Goal: Task Accomplishment & Management: Use online tool/utility

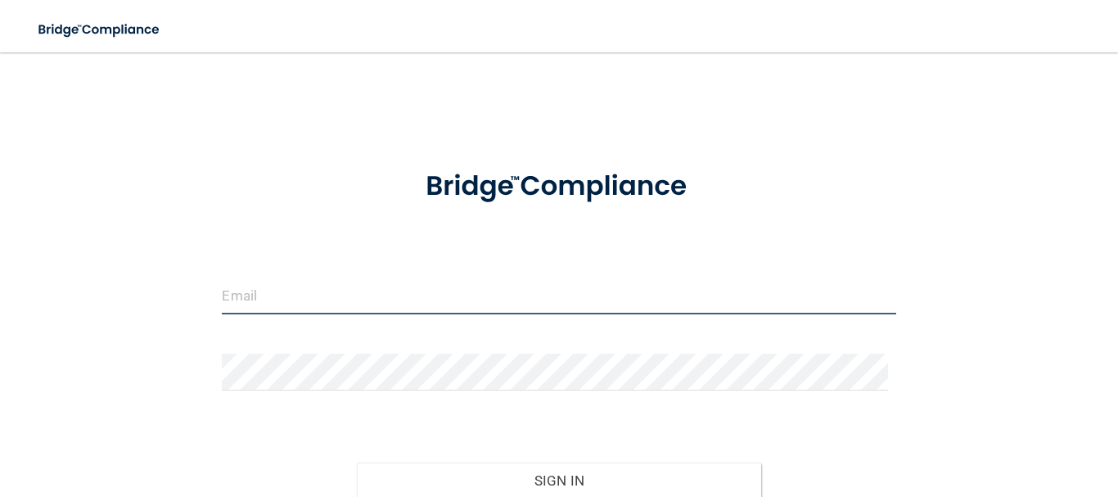
click at [611, 289] on input "email" at bounding box center [559, 296] width 674 height 37
type input "[EMAIL_ADDRESS][DOMAIN_NAME]"
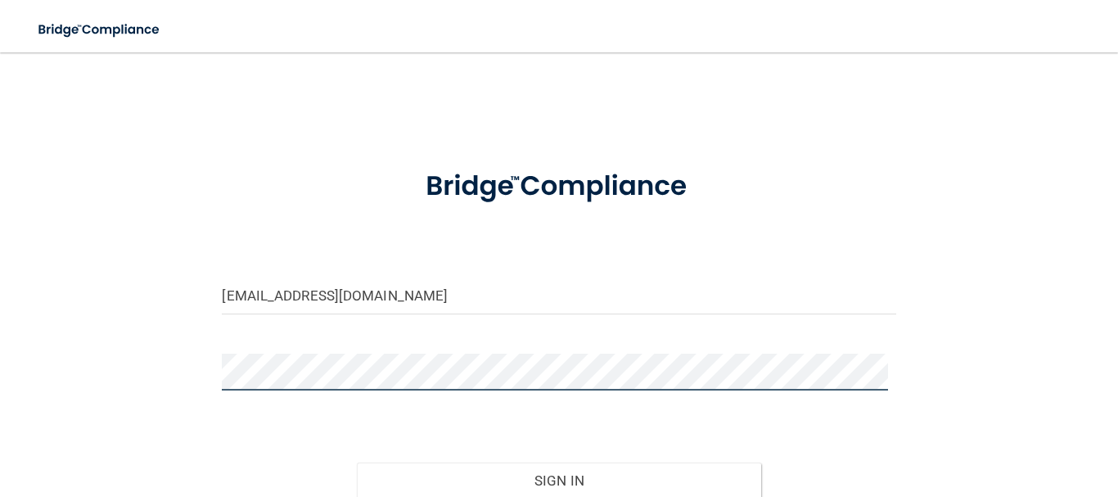
click at [357, 463] on button "Sign In" at bounding box center [559, 481] width 404 height 36
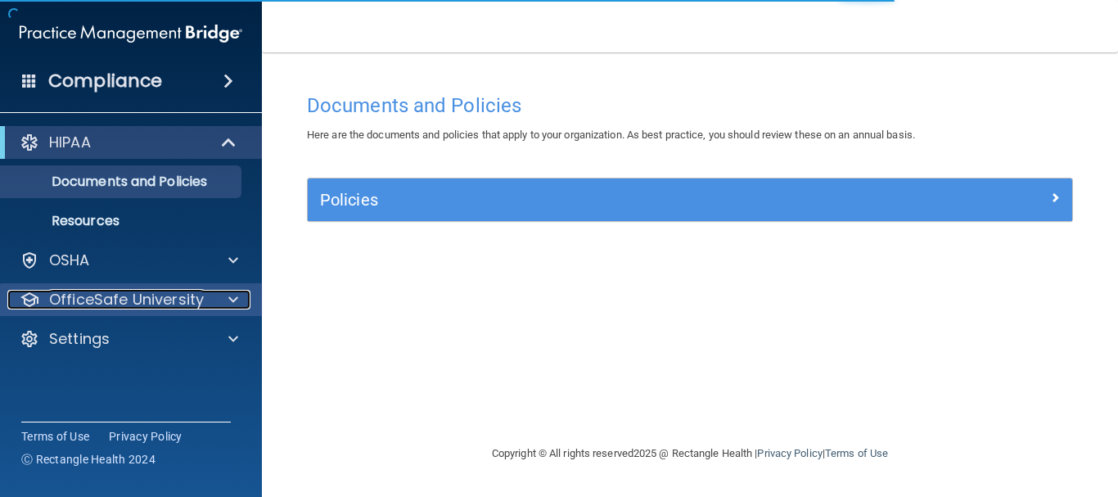
click at [233, 298] on span at bounding box center [233, 300] width 10 height 20
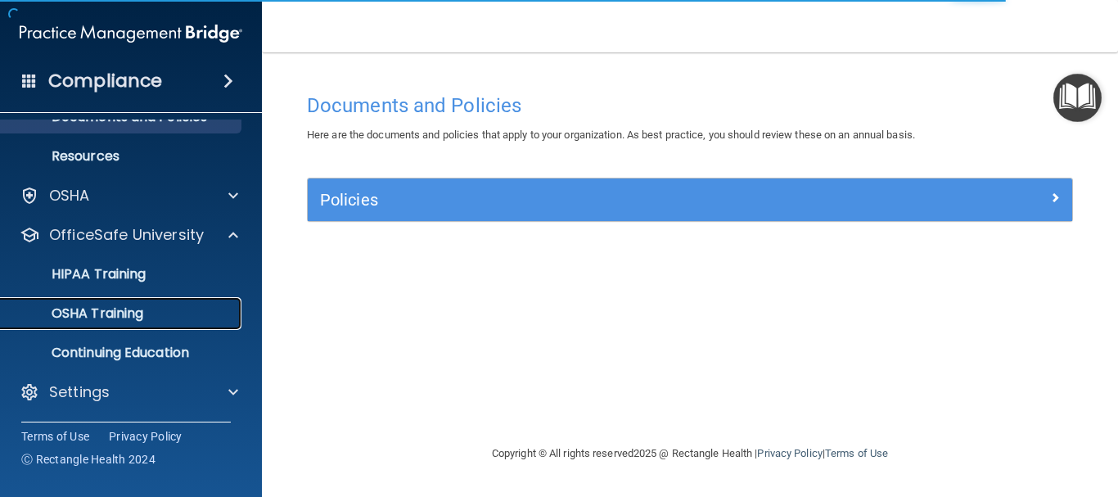
click at [156, 300] on link "OSHA Training" at bounding box center [113, 313] width 258 height 33
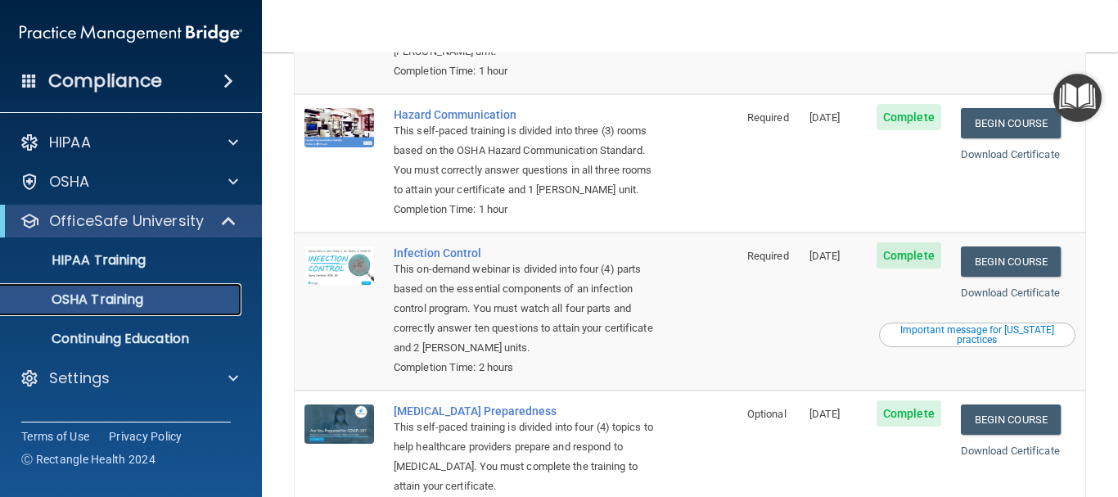
scroll to position [387, 0]
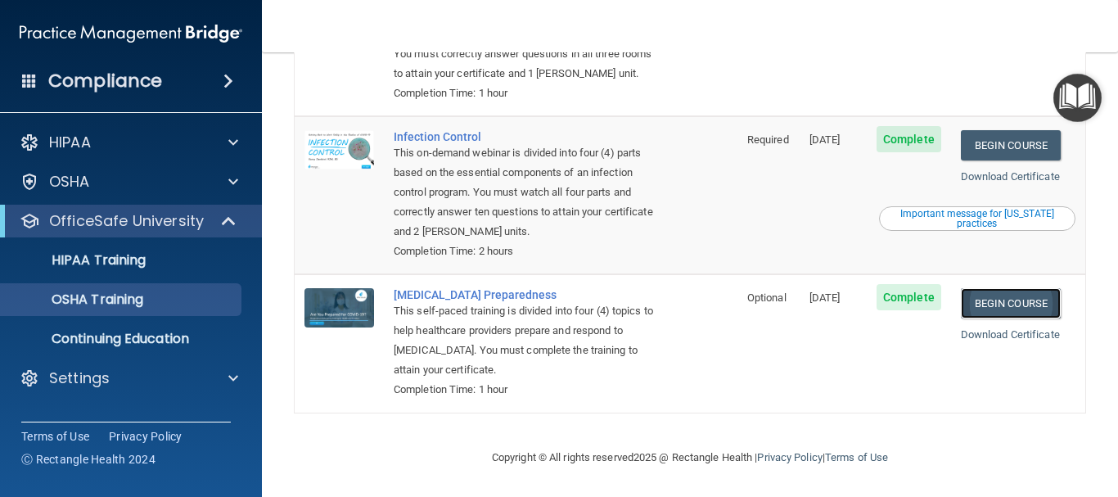
click at [996, 291] on link "Begin Course" at bounding box center [1011, 303] width 100 height 30
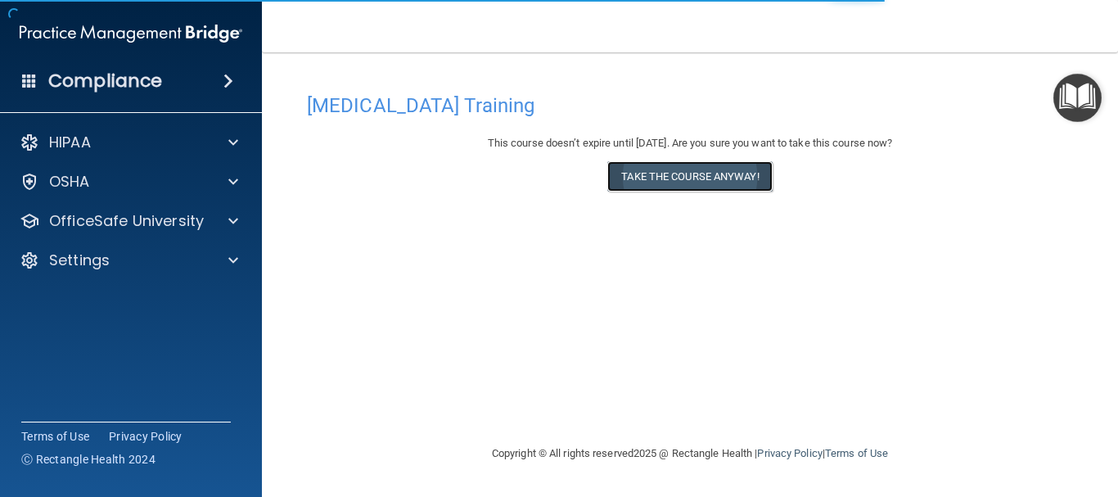
click at [755, 161] on button "Take the course anyway!" at bounding box center [689, 176] width 165 height 30
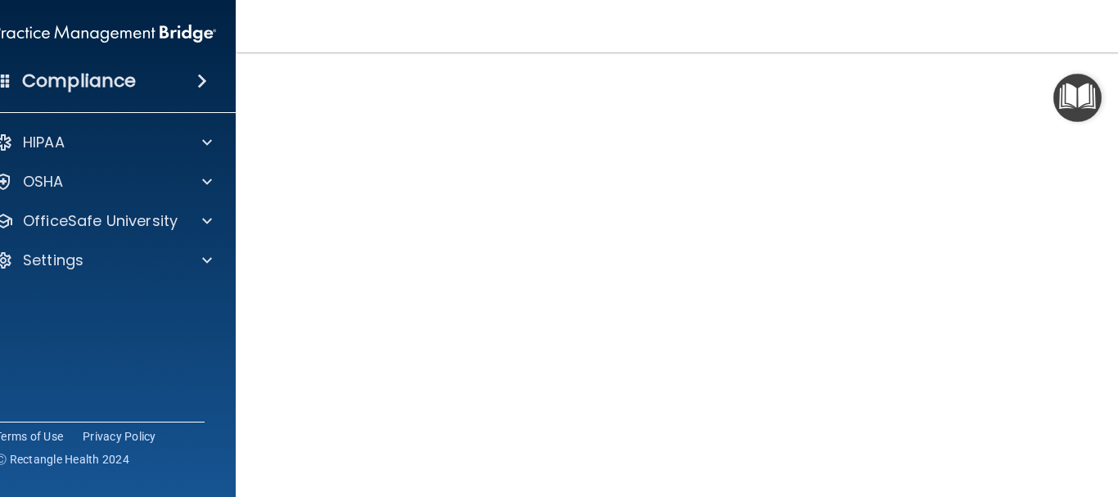
scroll to position [81, 0]
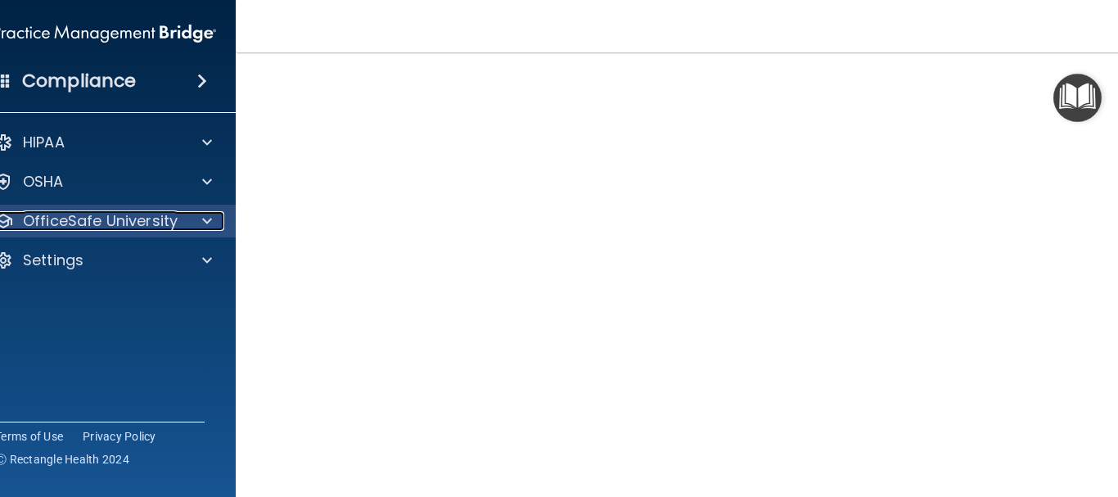
click at [211, 228] on div at bounding box center [204, 221] width 41 height 20
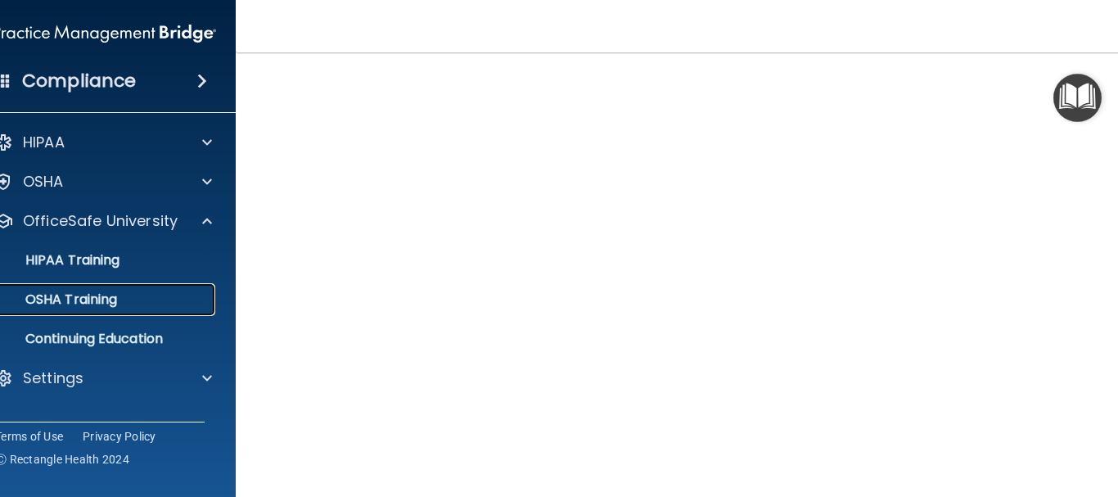
click at [168, 298] on div "OSHA Training" at bounding box center [96, 299] width 224 height 16
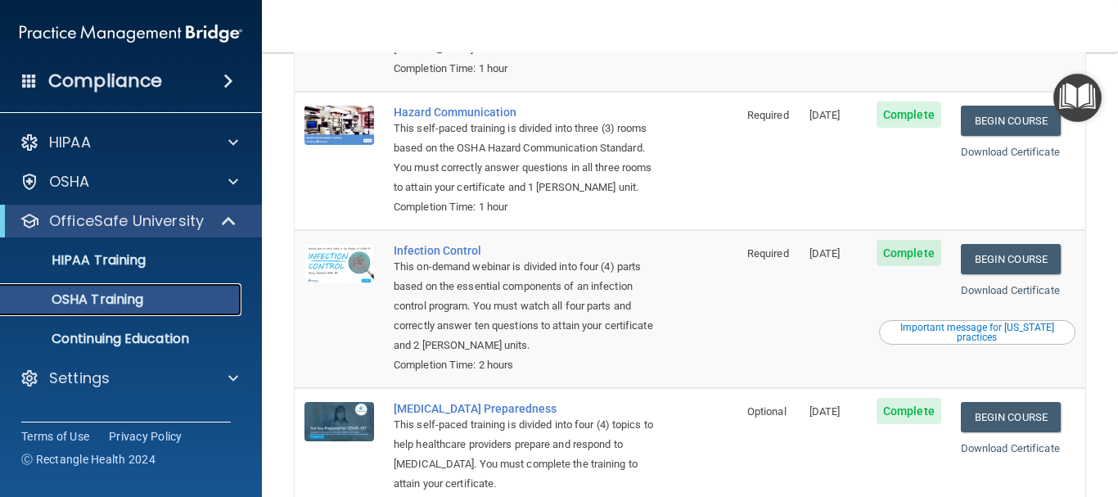
scroll to position [163, 0]
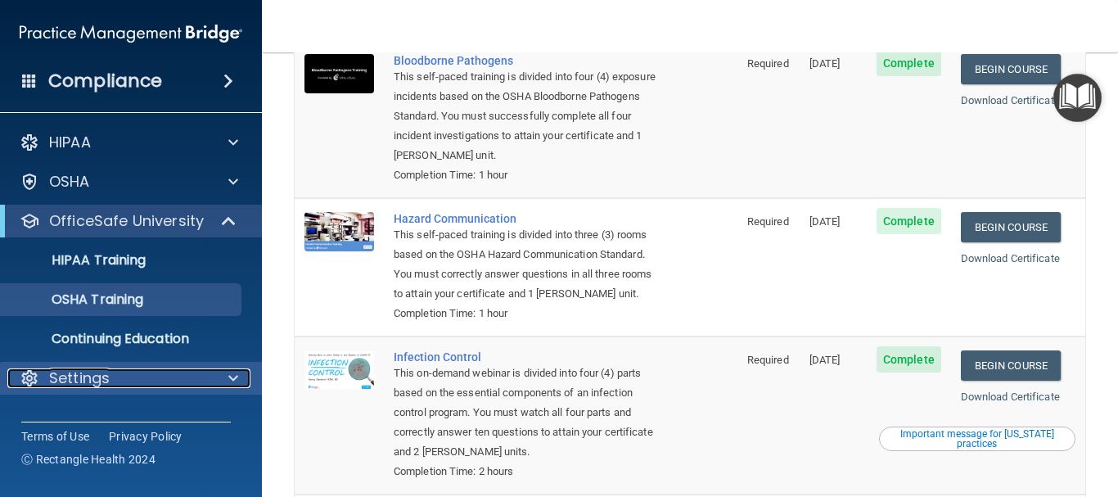
click at [221, 373] on div at bounding box center [230, 378] width 41 height 20
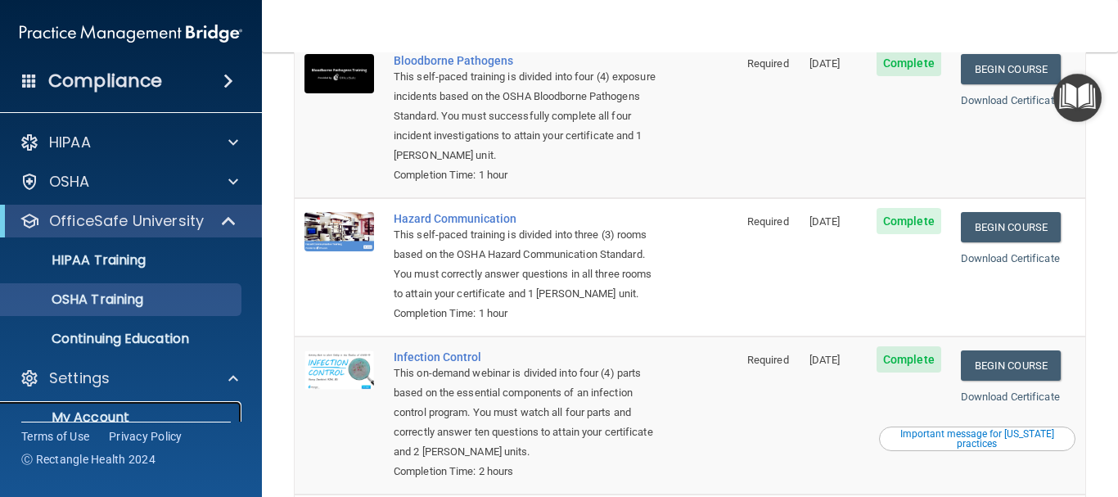
click at [178, 403] on link "My Account" at bounding box center [113, 417] width 258 height 33
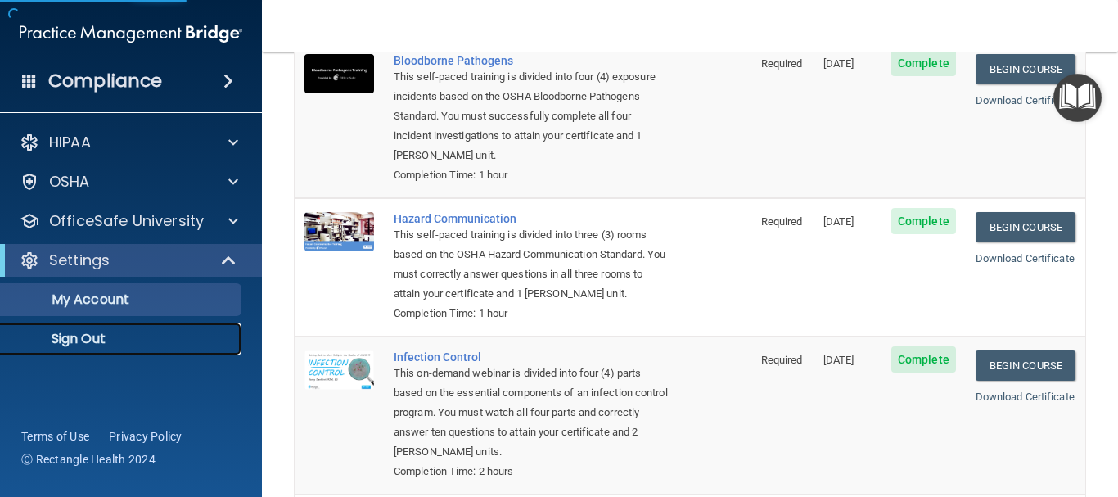
click at [154, 342] on p "Sign Out" at bounding box center [123, 339] width 224 height 16
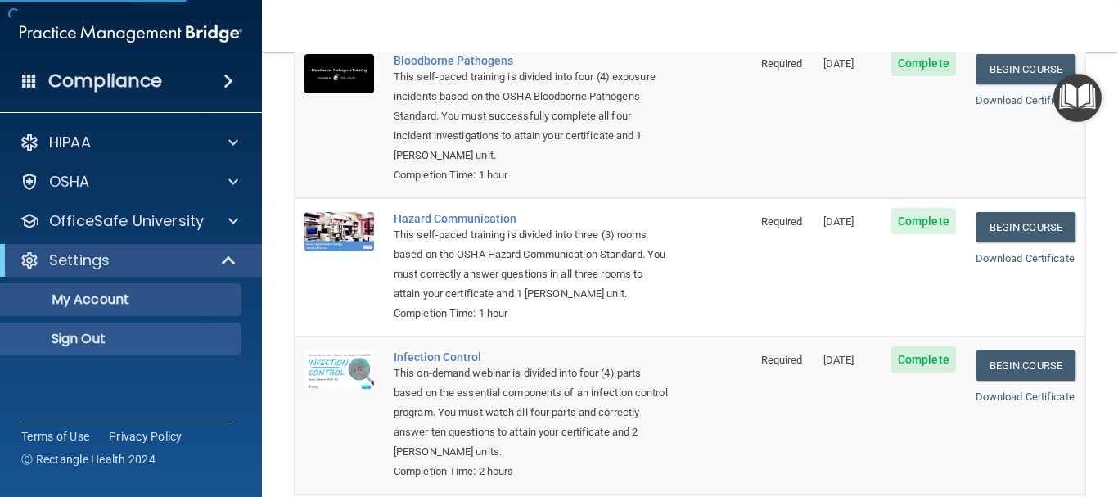
scroll to position [148, 0]
